Goal: Navigation & Orientation: Go to known website

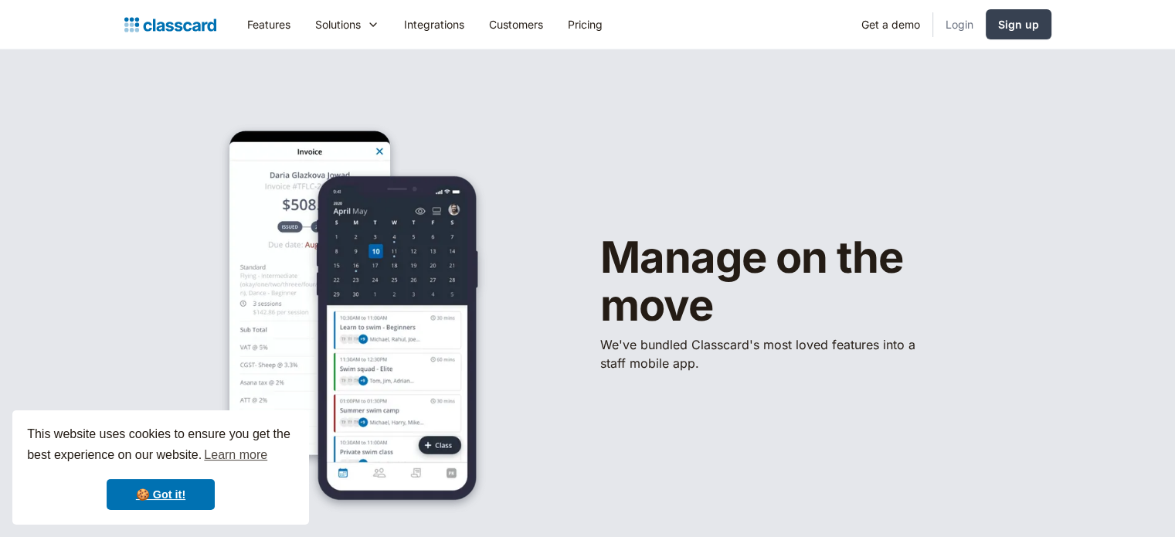
click at [965, 23] on link "Login" at bounding box center [960, 24] width 53 height 35
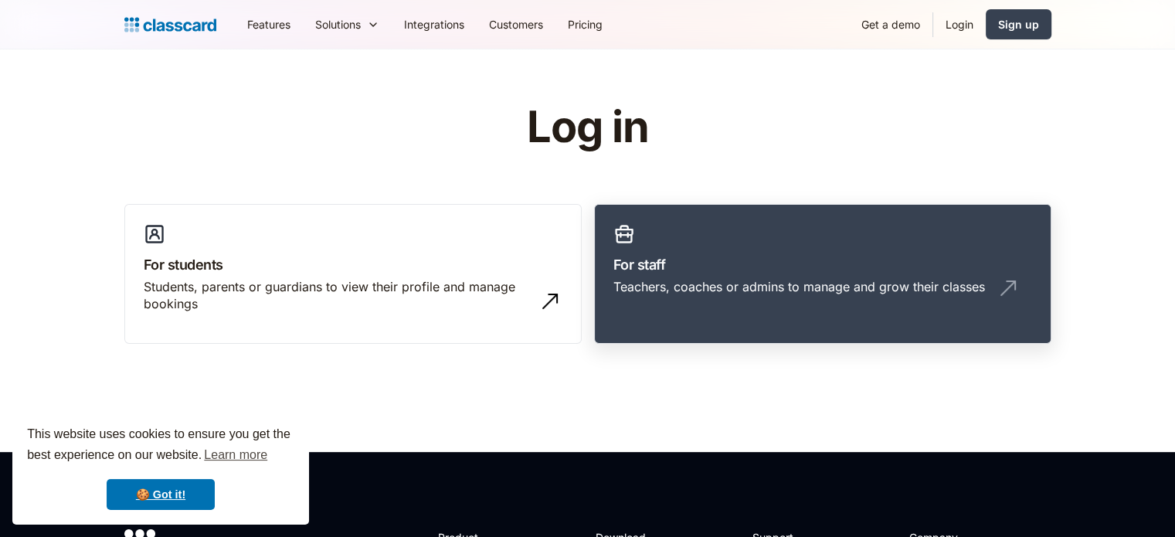
click at [764, 290] on div "Teachers, coaches or admins to manage and grow their classes" at bounding box center [800, 286] width 372 height 17
